Goal: Task Accomplishment & Management: Manage account settings

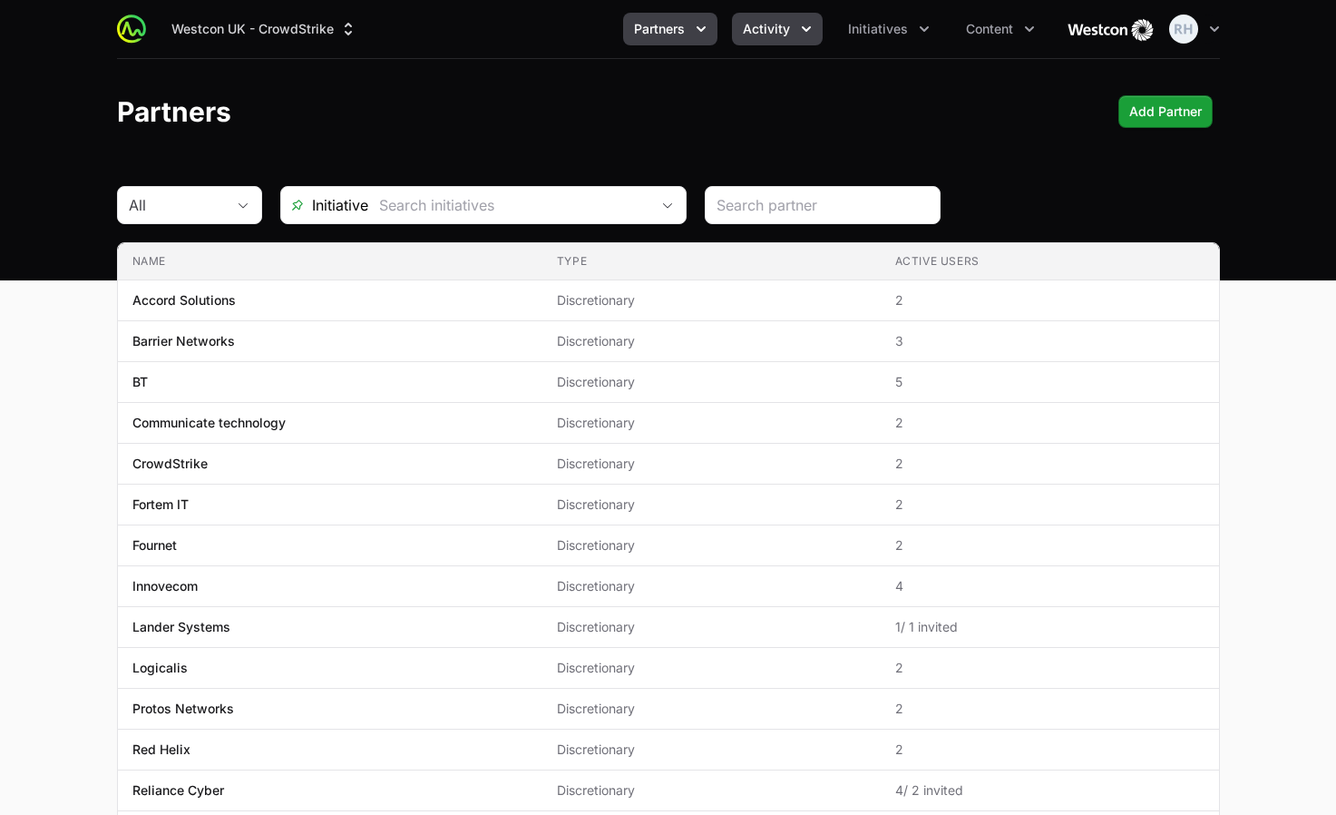
click at [800, 34] on icon "Activity menu" at bounding box center [806, 29] width 18 height 18
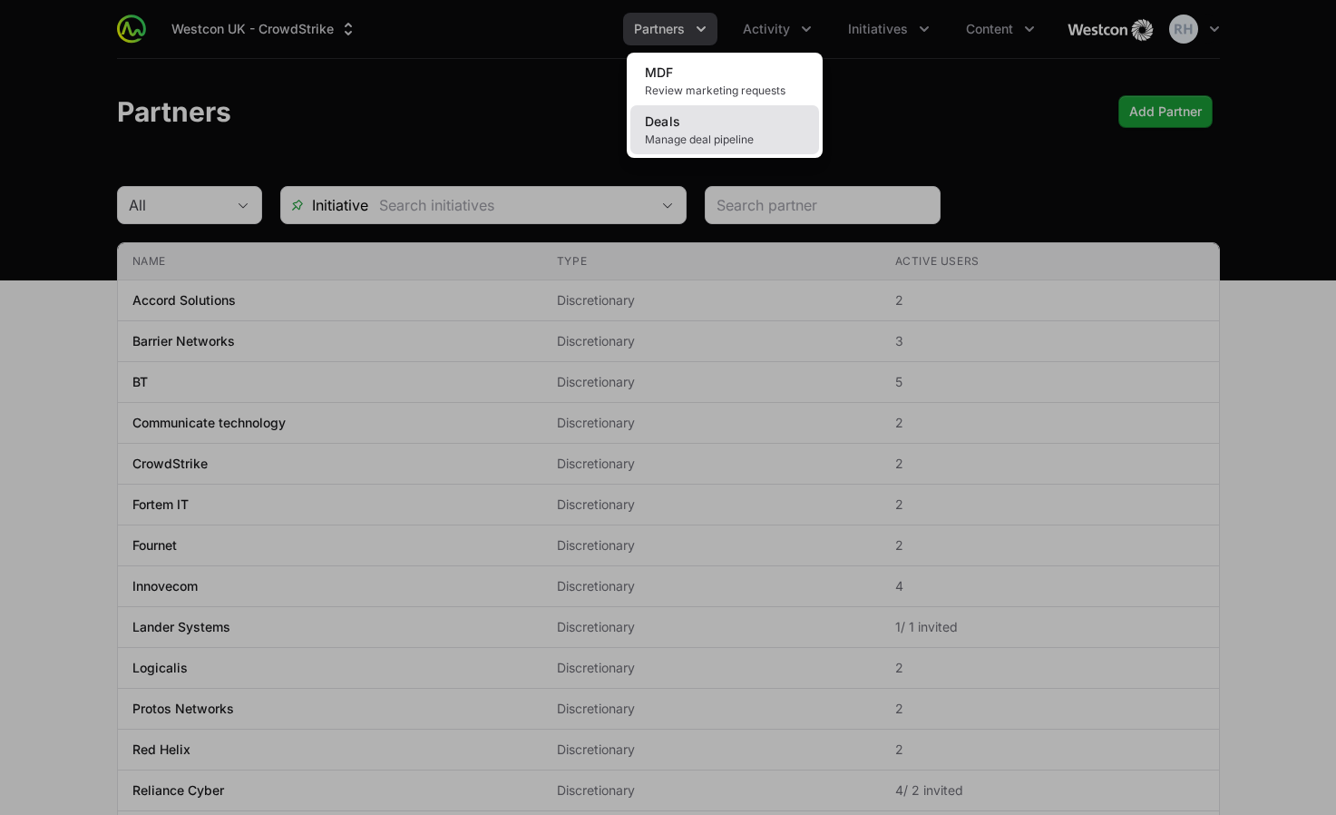
click at [728, 123] on link "Deals Manage deal pipeline" at bounding box center [724, 129] width 189 height 49
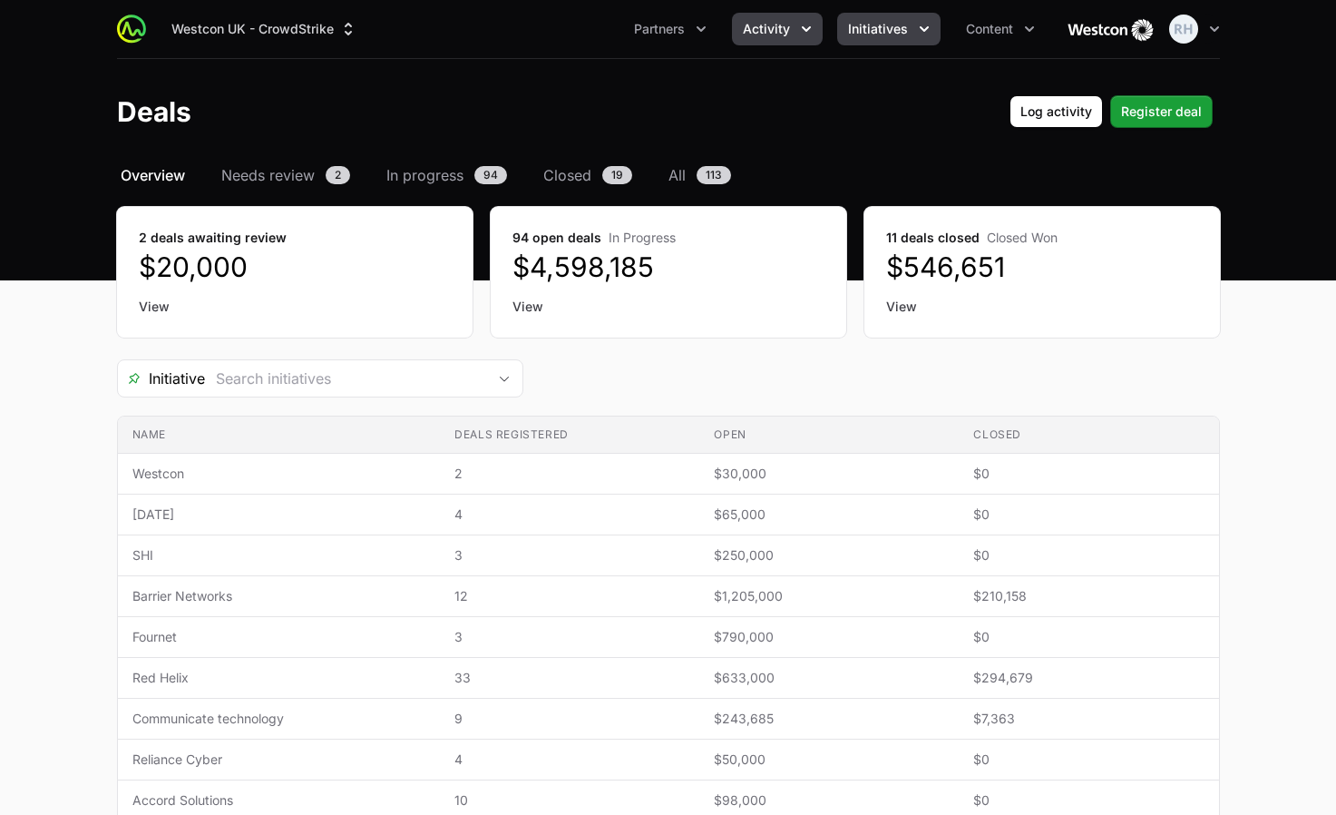
click at [897, 41] on button "Initiatives" at bounding box center [888, 29] width 103 height 33
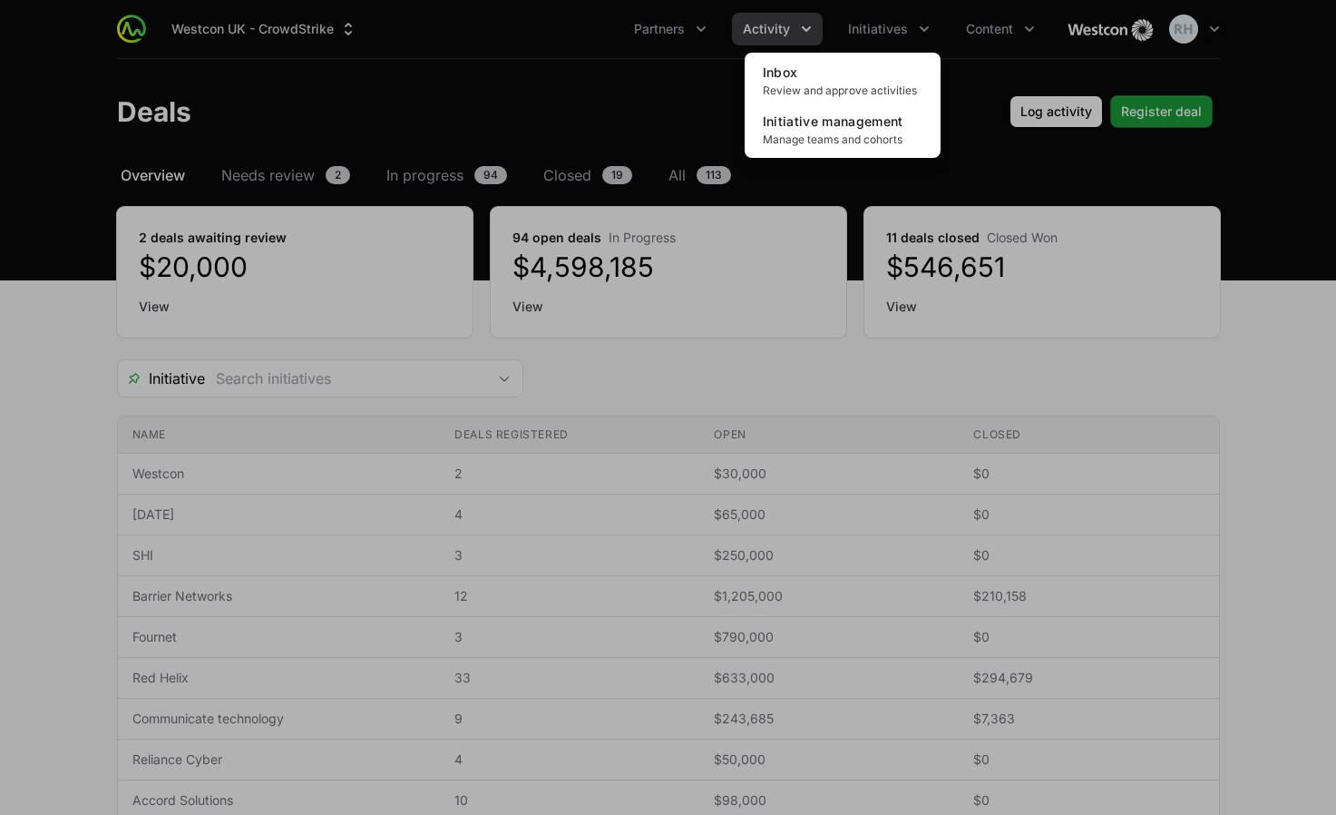
click at [903, 21] on div "Initiatives menu" at bounding box center [668, 407] width 1336 height 815
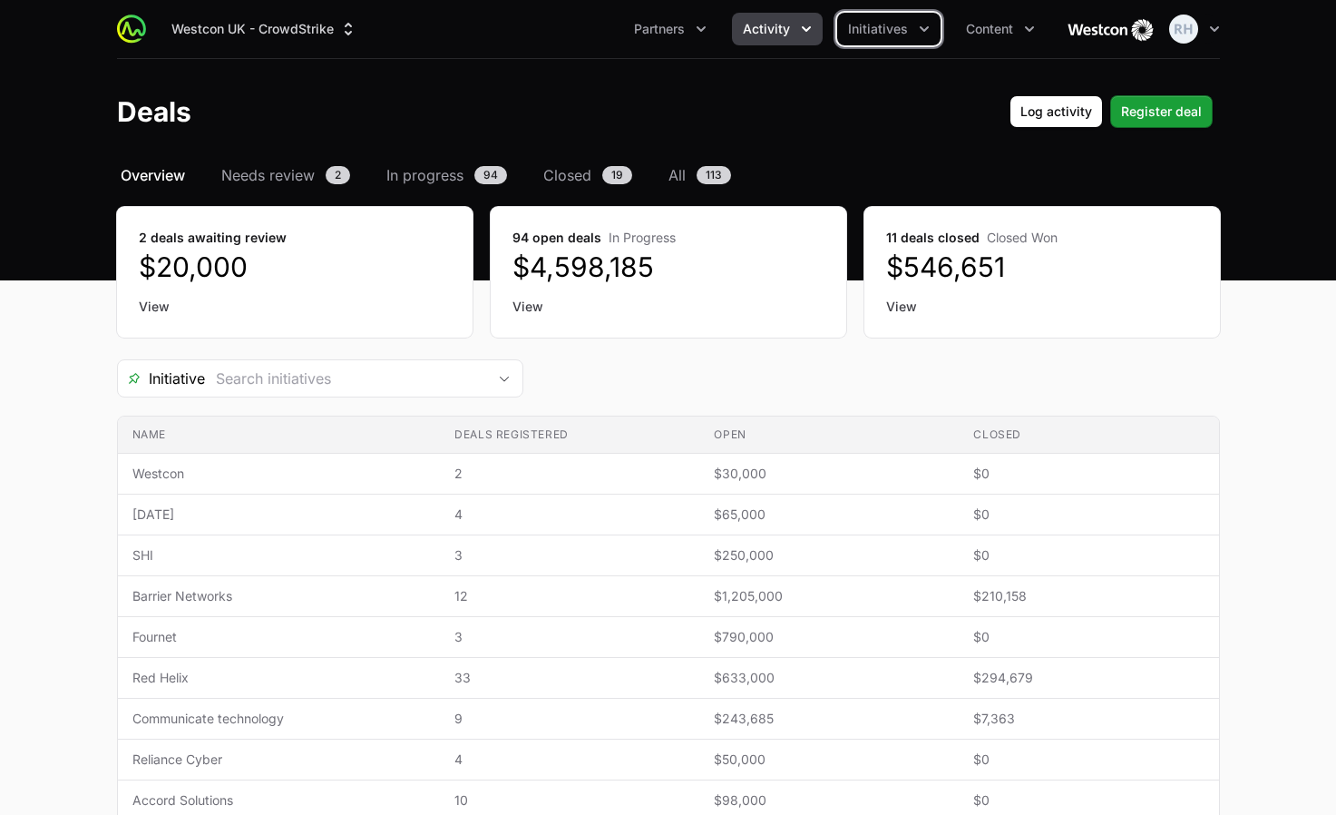
click at [777, 24] on span "Activity" at bounding box center [766, 29] width 47 height 18
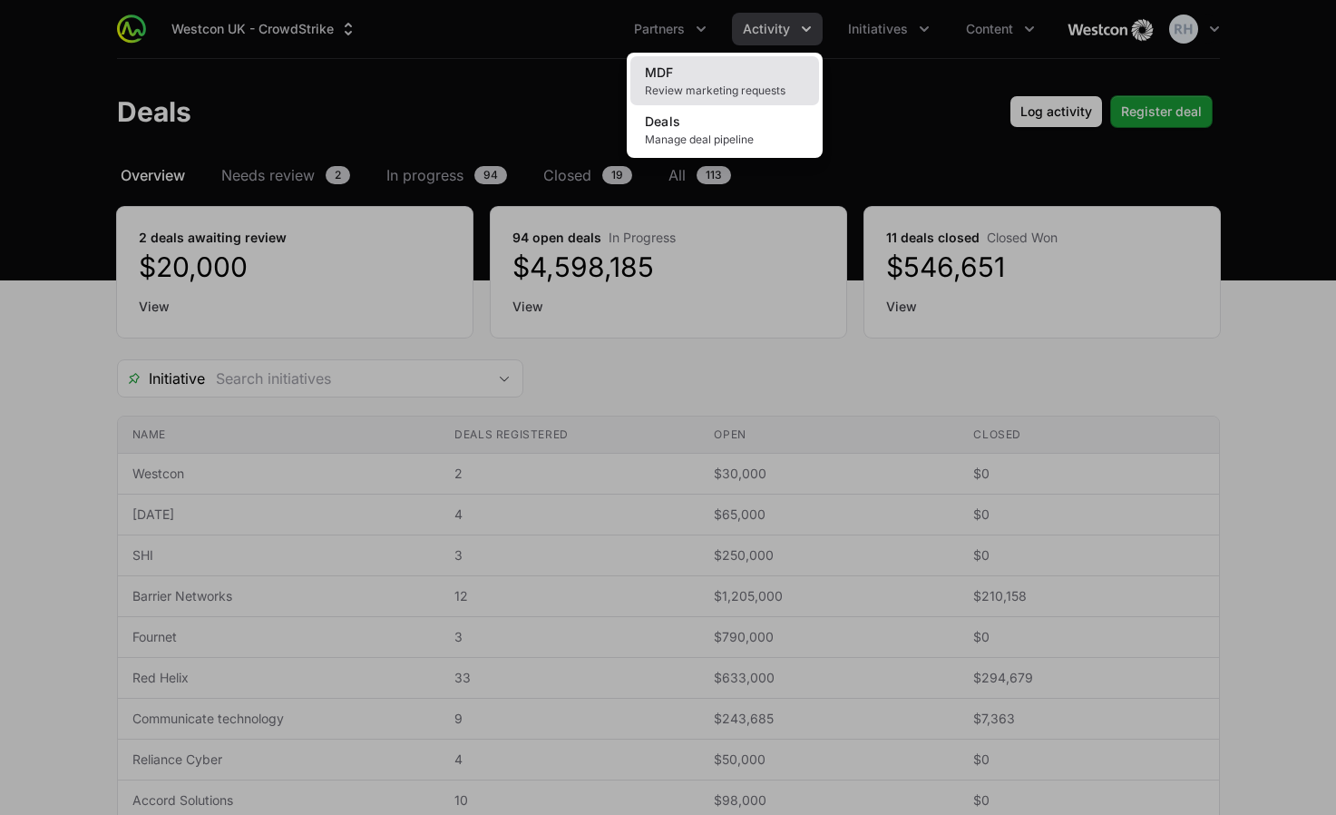
click at [705, 63] on link "MDF Review marketing requests" at bounding box center [724, 80] width 189 height 49
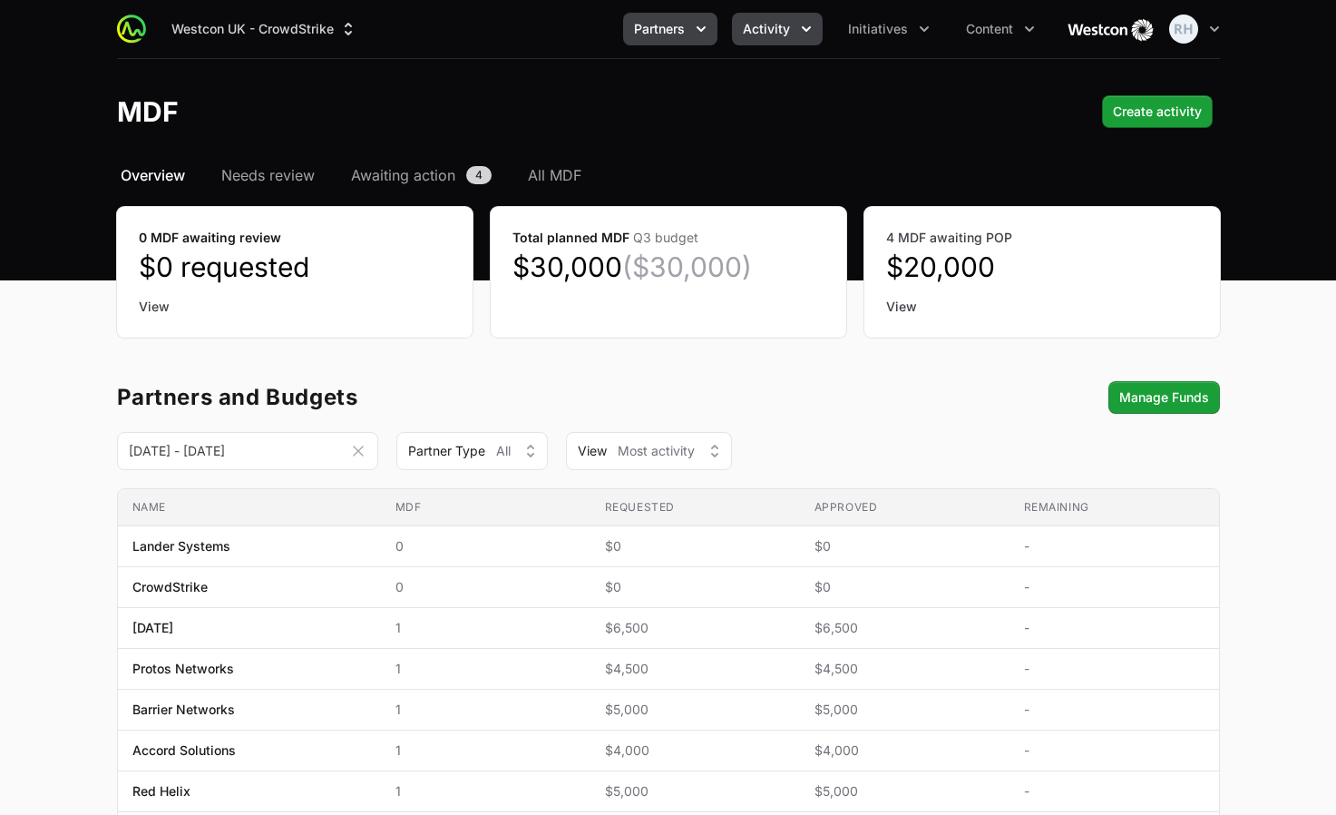
click at [678, 34] on span "Partners" at bounding box center [659, 29] width 51 height 18
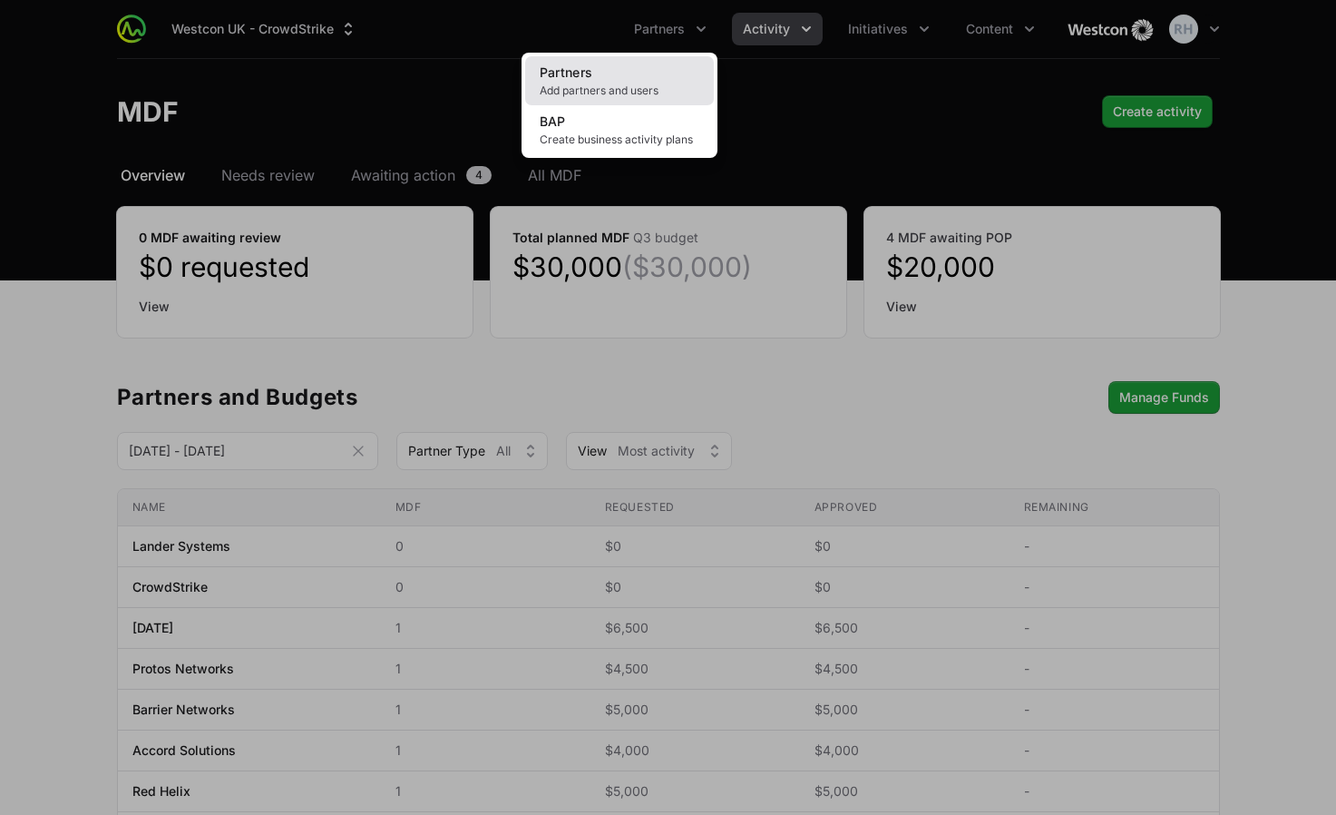
click at [610, 89] on span "Add partners and users" at bounding box center [620, 90] width 160 height 15
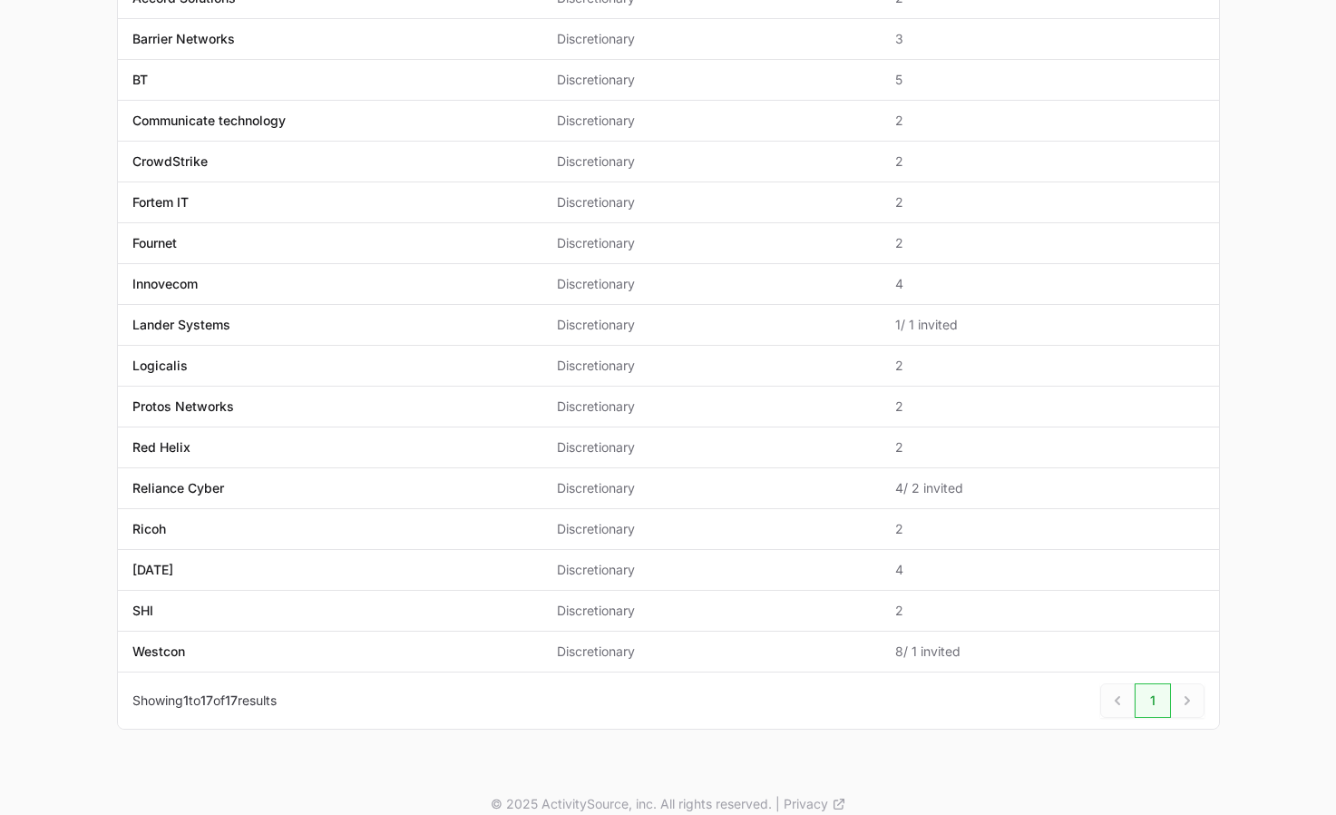
scroll to position [306, 0]
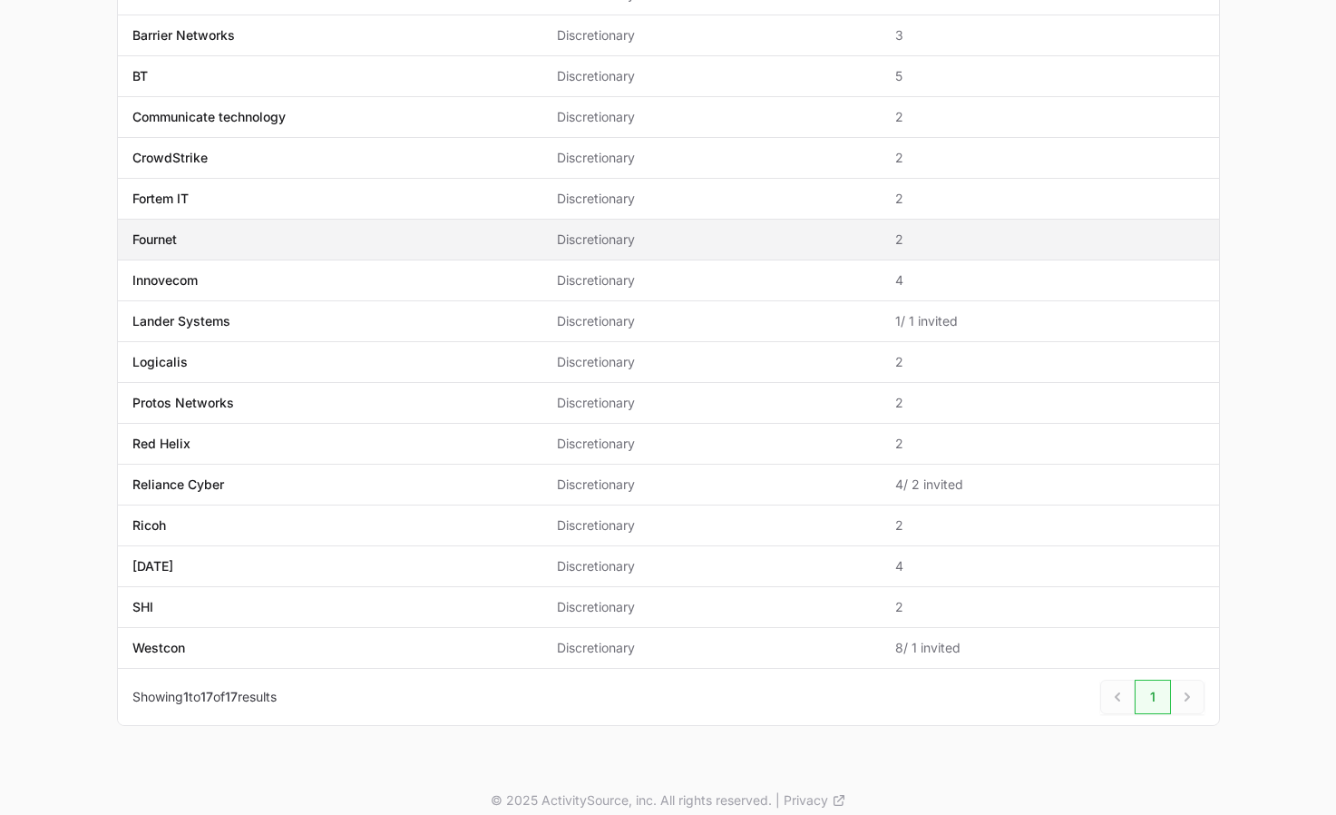
click at [170, 235] on p "Fournet" at bounding box center [154, 239] width 44 height 18
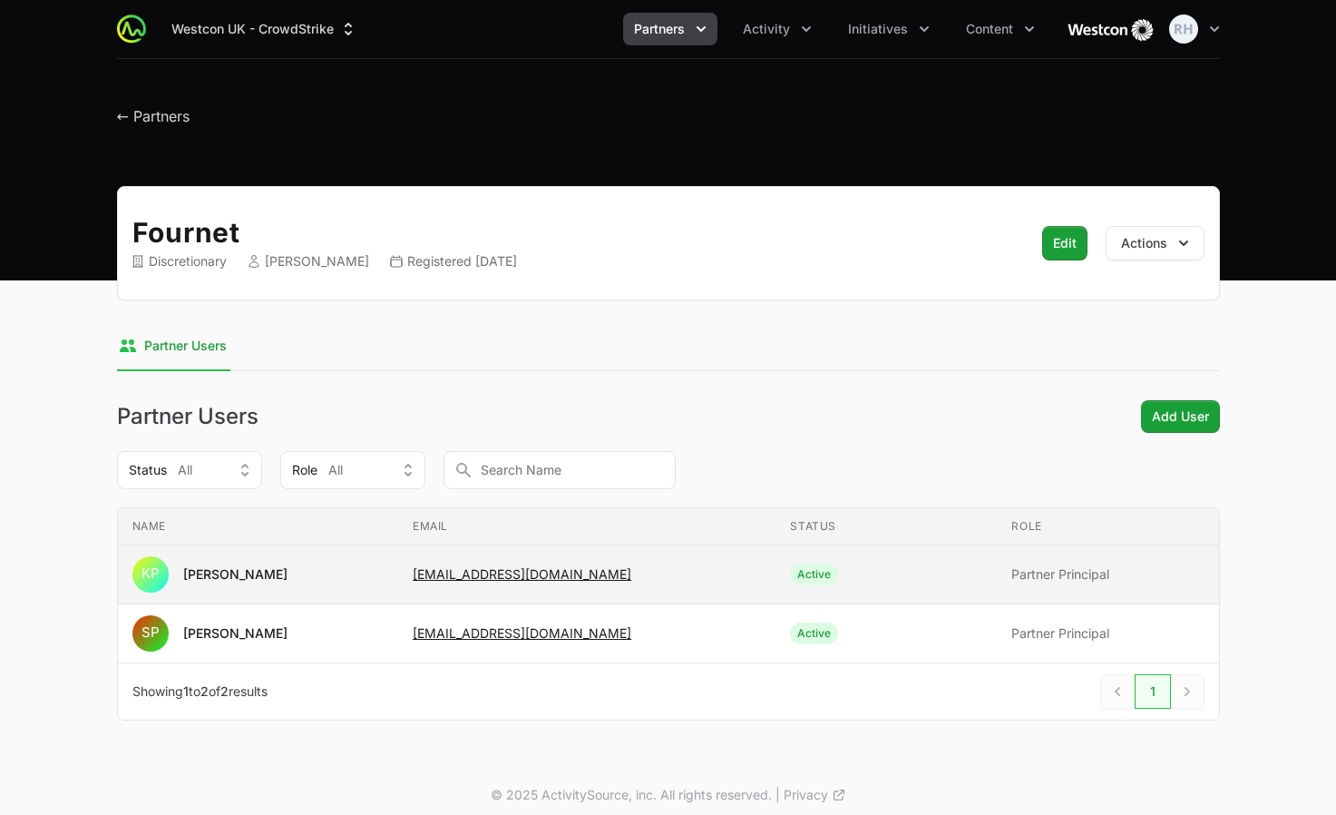
click at [680, 569] on td "Email [EMAIL_ADDRESS][DOMAIN_NAME]" at bounding box center [586, 574] width 377 height 59
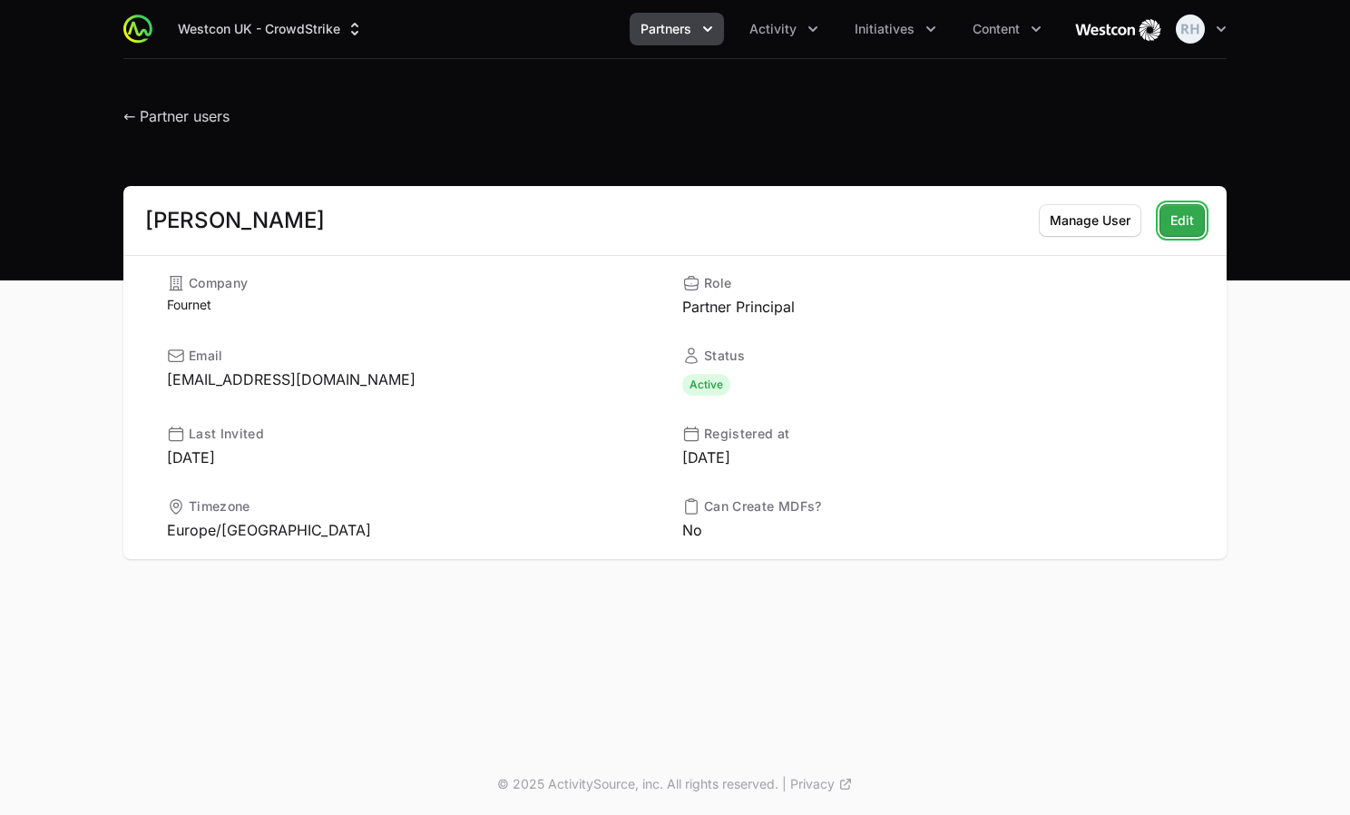
click at [1178, 223] on span "Edit" at bounding box center [1182, 221] width 24 height 22
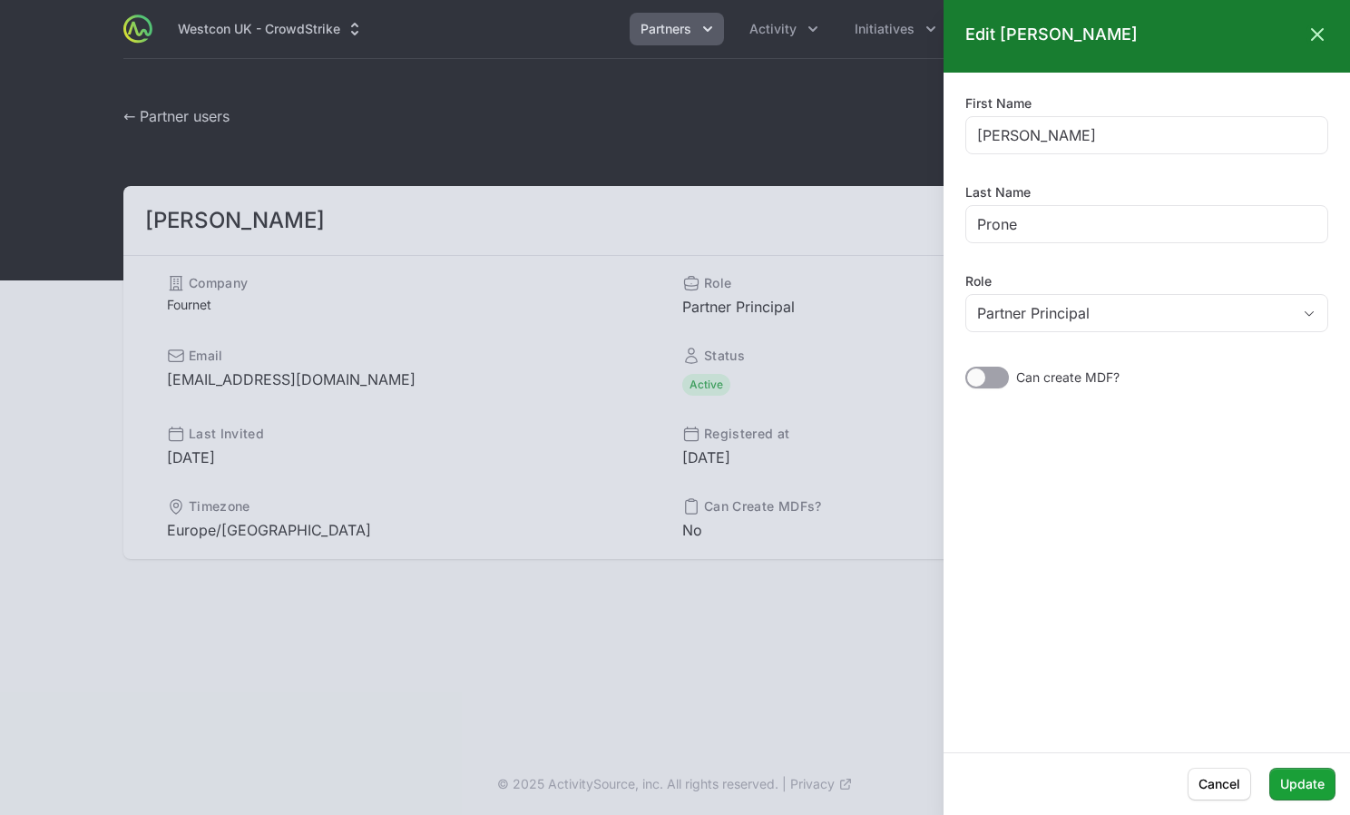
click at [982, 369] on div at bounding box center [987, 377] width 44 height 22
click at [967, 368] on input "checkbox" at bounding box center [966, 367] width 2 height 2
checkbox input "true"
click at [1301, 786] on span "Update" at bounding box center [1302, 784] width 44 height 22
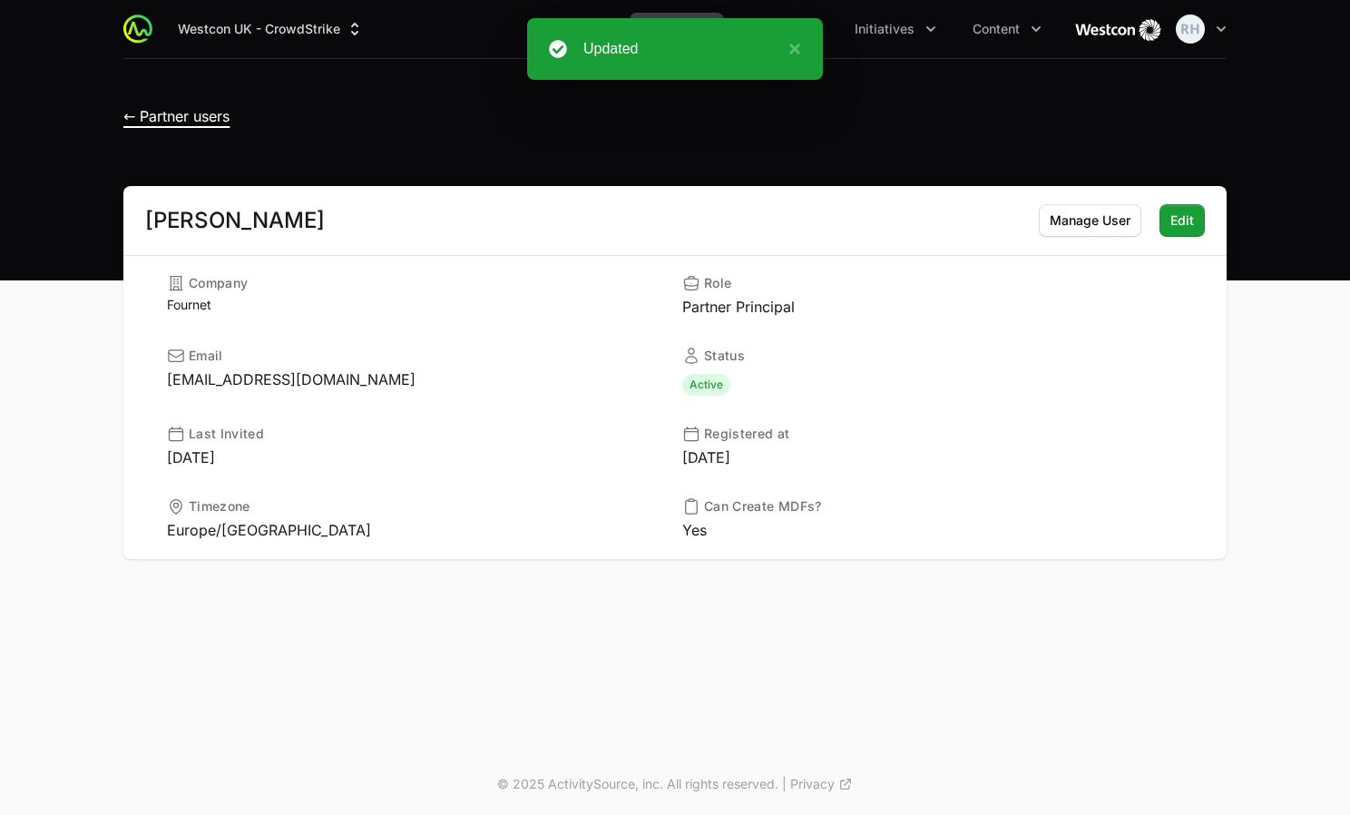
click at [166, 117] on span "← Partner users" at bounding box center [176, 116] width 106 height 18
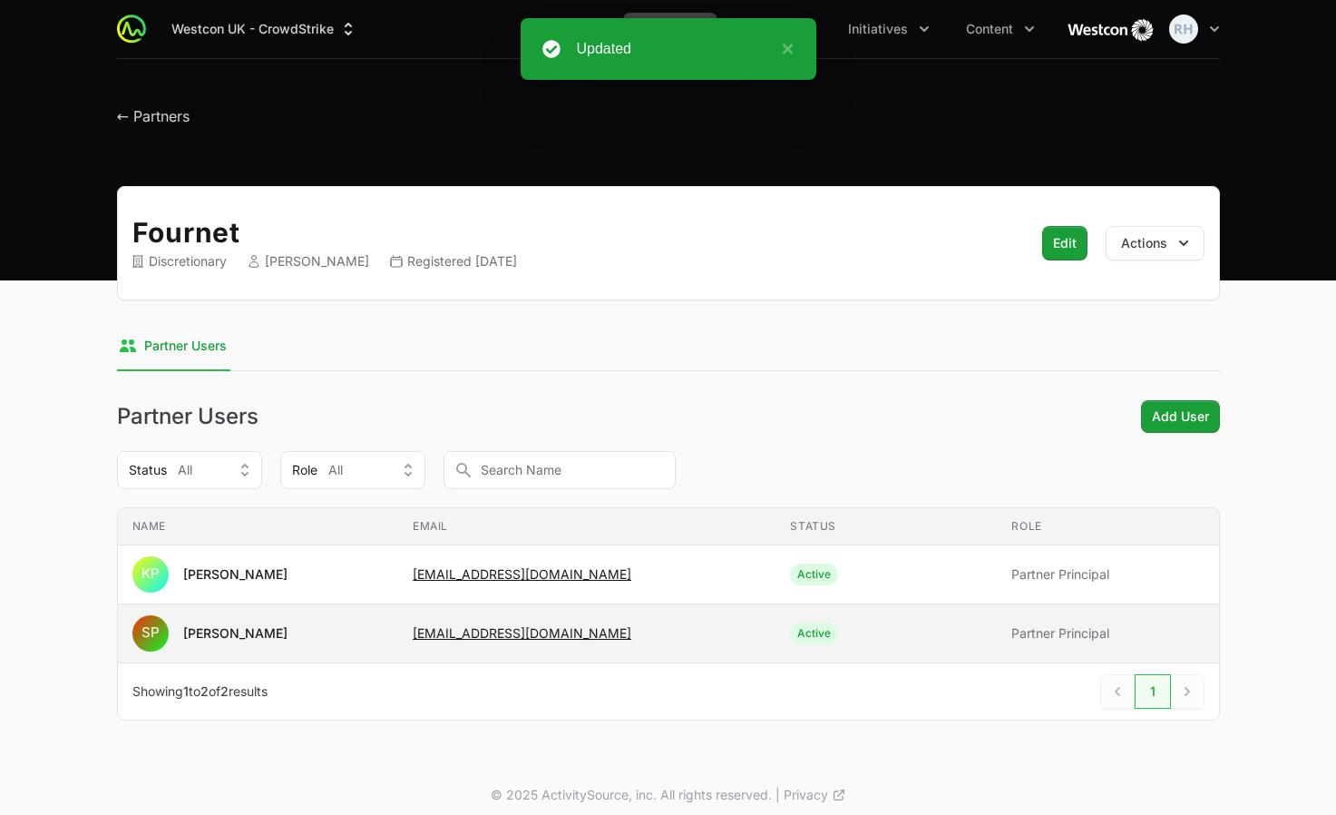
click at [864, 627] on span "Active" at bounding box center [886, 633] width 192 height 22
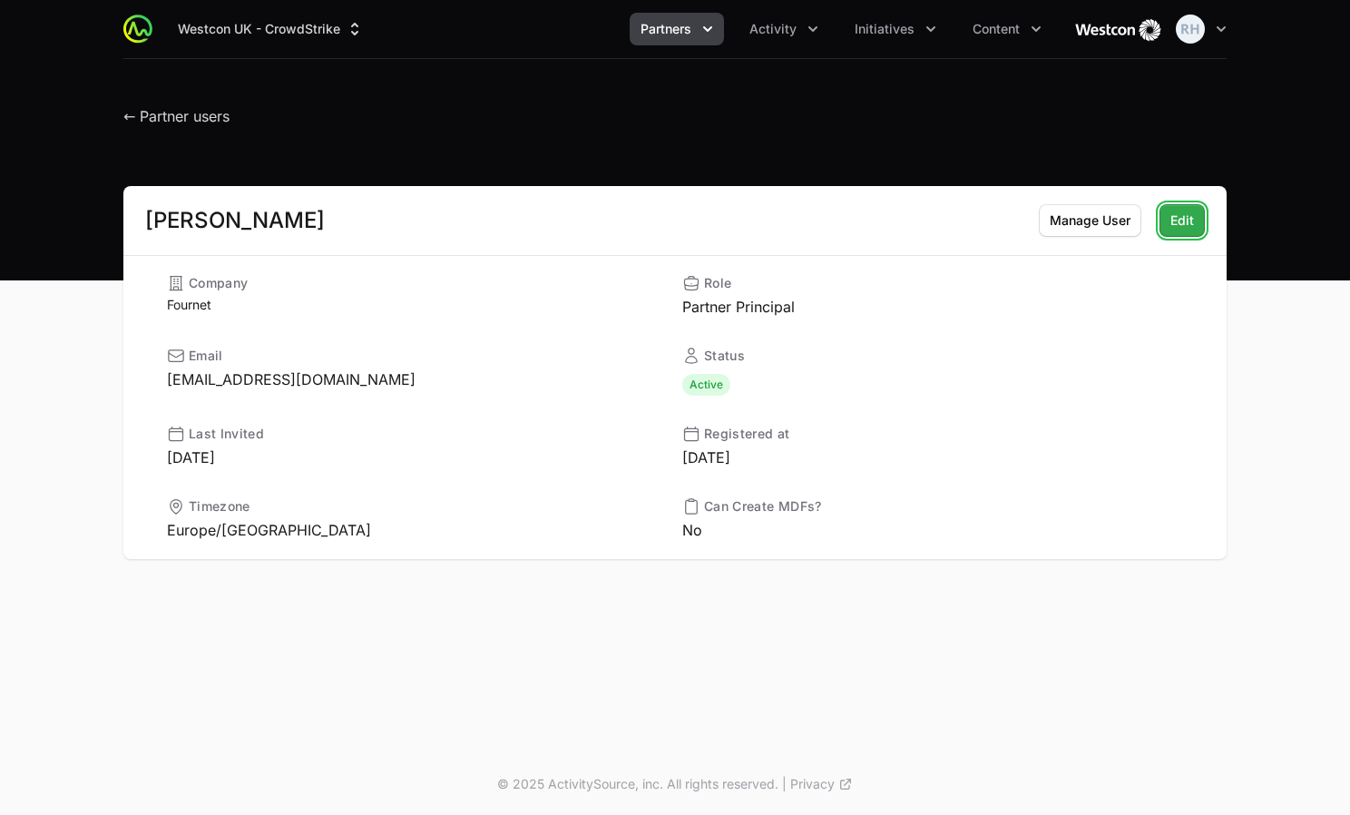
click at [1177, 221] on span "Edit" at bounding box center [1182, 221] width 24 height 22
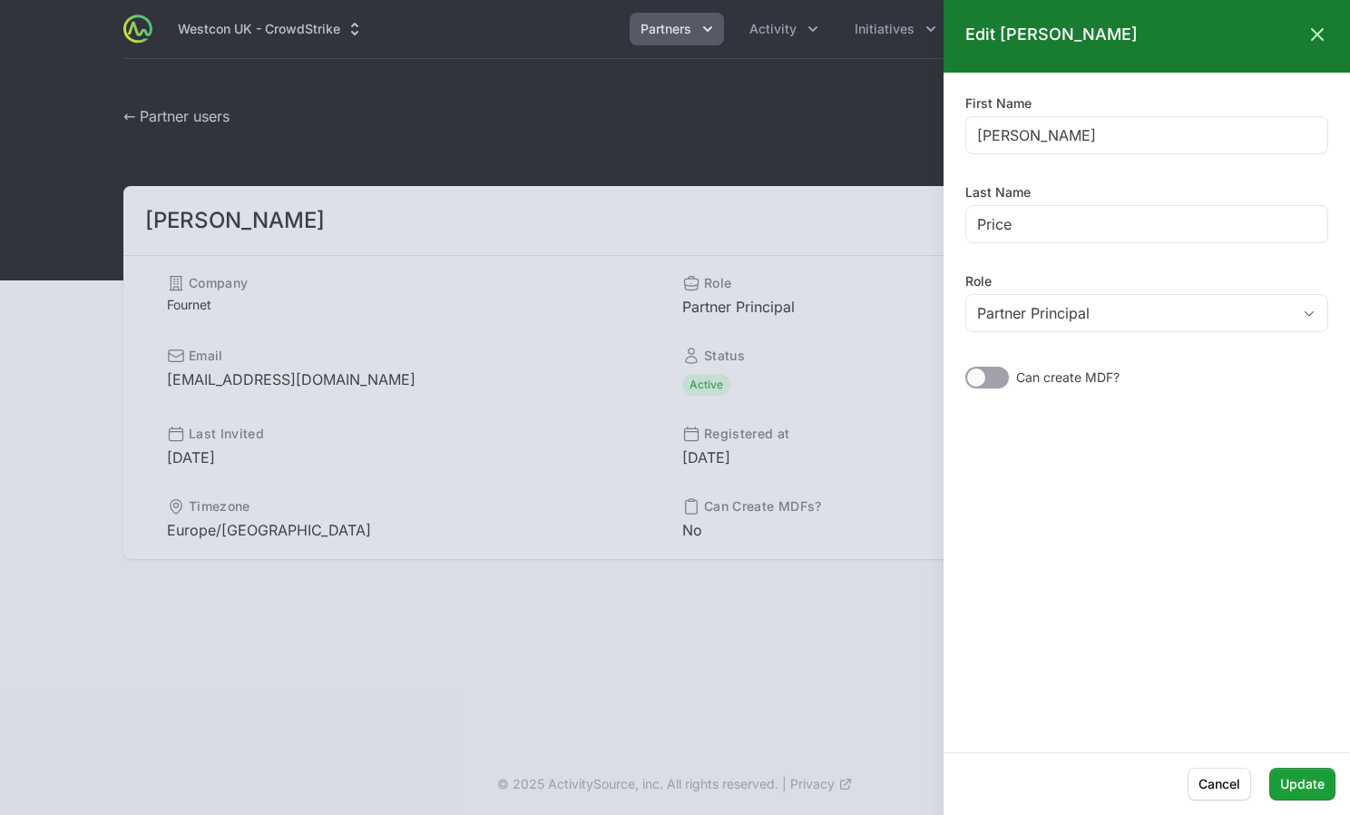
click at [979, 370] on div at bounding box center [976, 377] width 18 height 18
click at [967, 368] on input "checkbox" at bounding box center [966, 367] width 2 height 2
checkbox input "true"
click at [1304, 780] on span "Update" at bounding box center [1302, 784] width 44 height 22
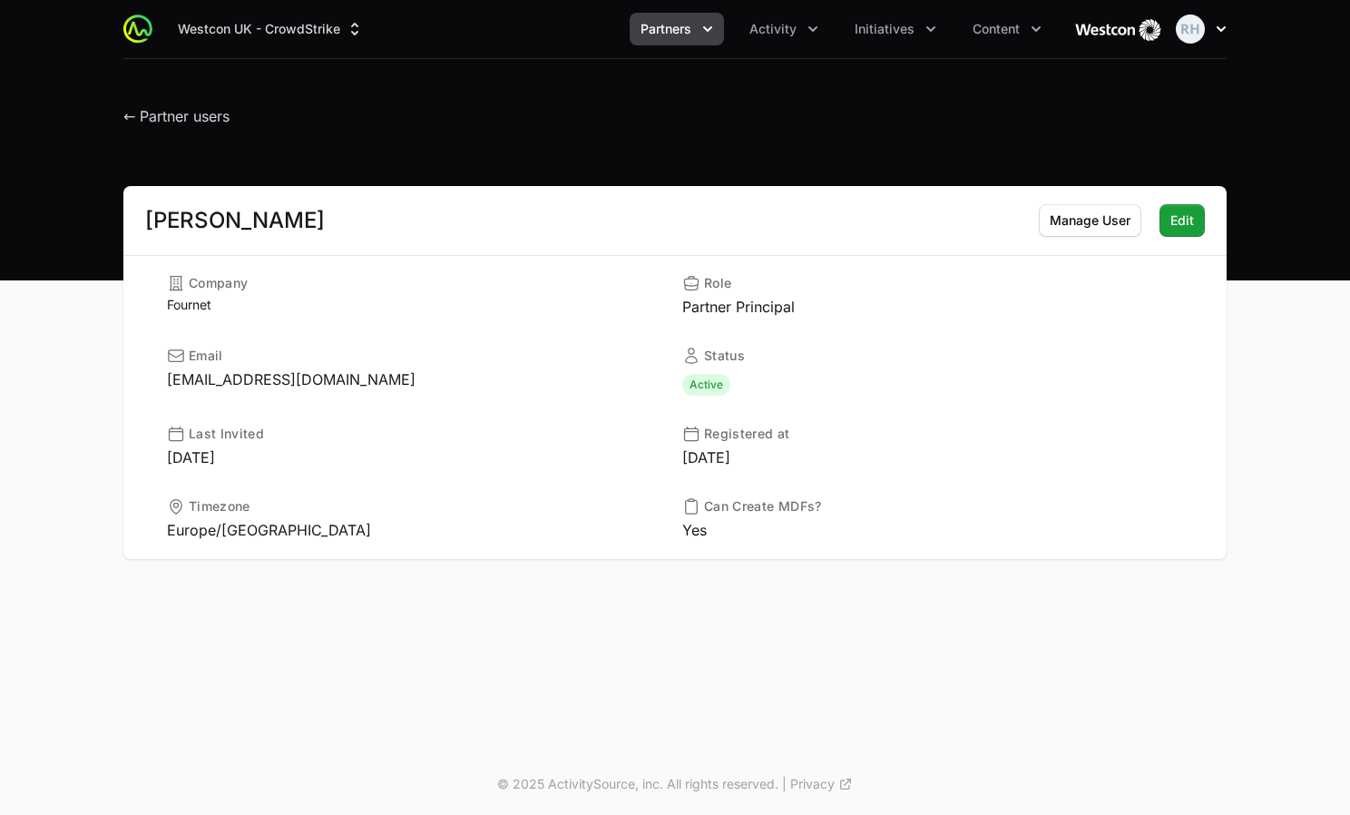
click at [1220, 37] on icon "button" at bounding box center [1221, 29] width 18 height 18
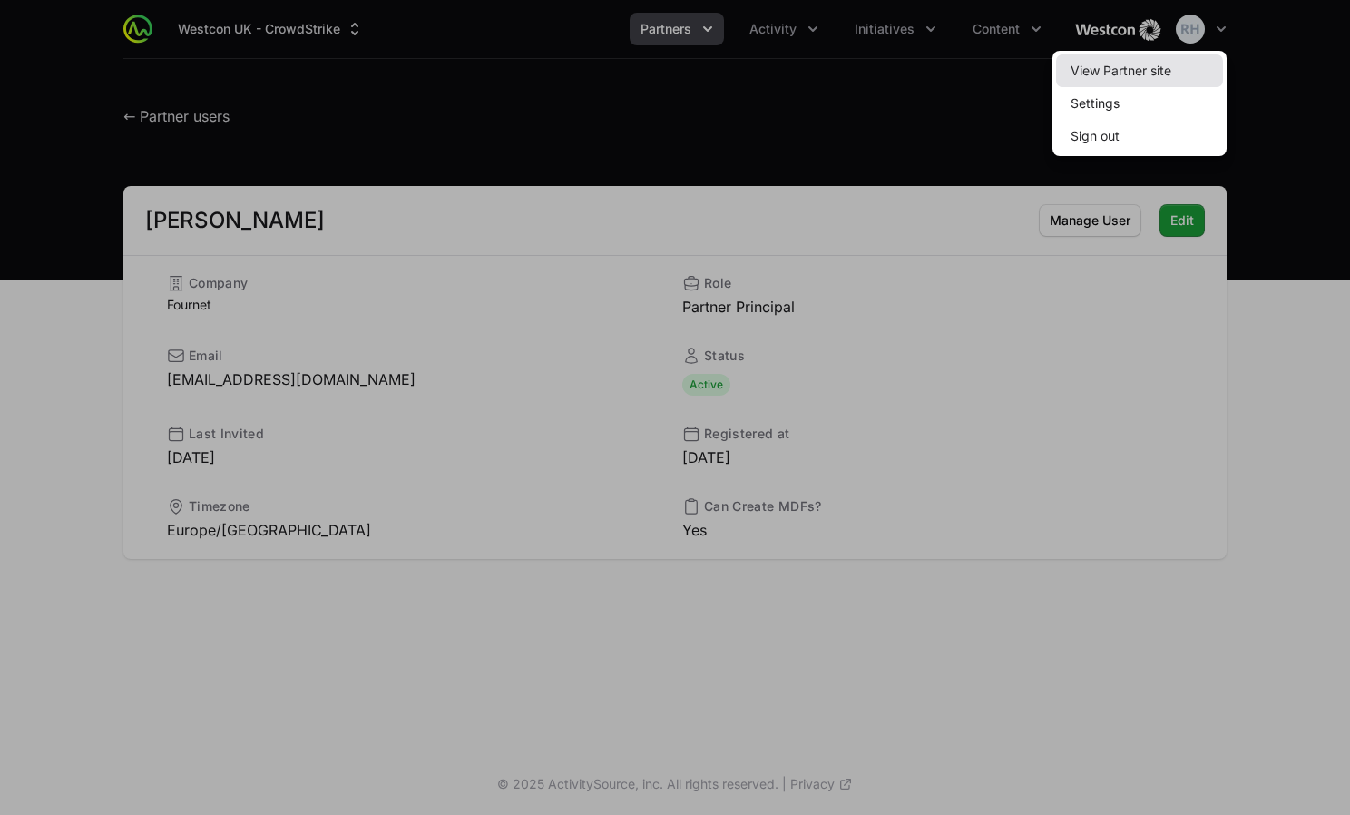
click at [1130, 79] on link "View Partner site" at bounding box center [1139, 70] width 167 height 33
